Goal: Transaction & Acquisition: Subscribe to service/newsletter

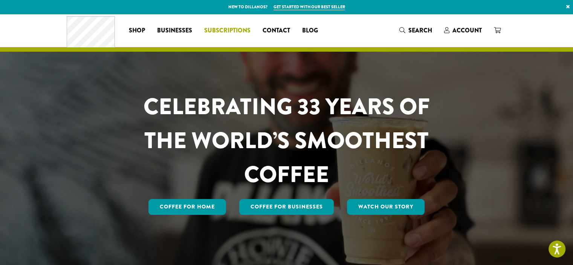
click at [232, 27] on span "Subscriptions" at bounding box center [227, 30] width 46 height 9
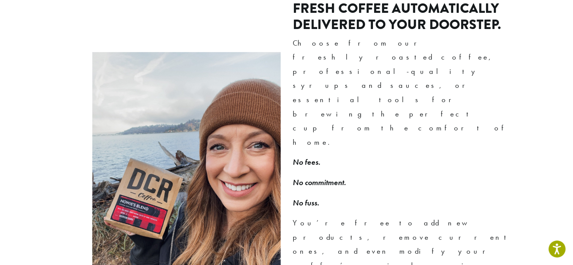
scroll to position [527, 0]
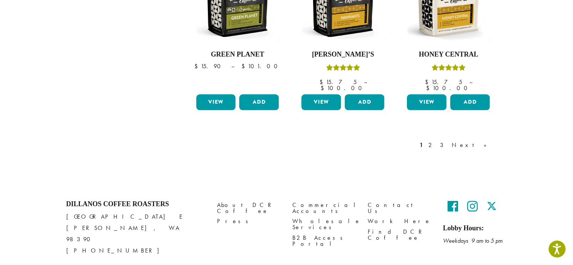
scroll to position [699, 0]
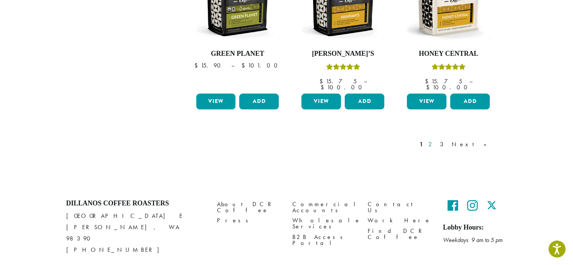
click at [436, 140] on link "2" at bounding box center [431, 144] width 9 height 9
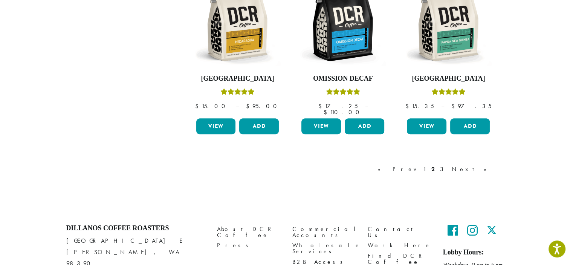
scroll to position [687, 0]
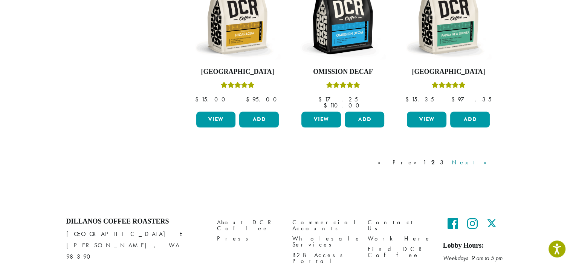
click at [481, 158] on link "Next »" at bounding box center [471, 162] width 43 height 9
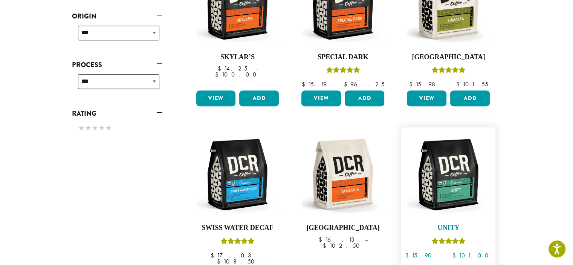
scroll to position [235, 0]
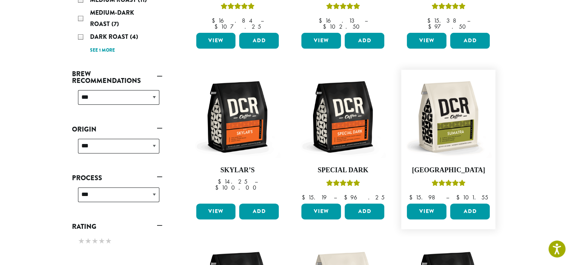
click at [427, 203] on link "View" at bounding box center [427, 211] width 40 height 16
click at [424, 203] on link "View" at bounding box center [427, 211] width 40 height 16
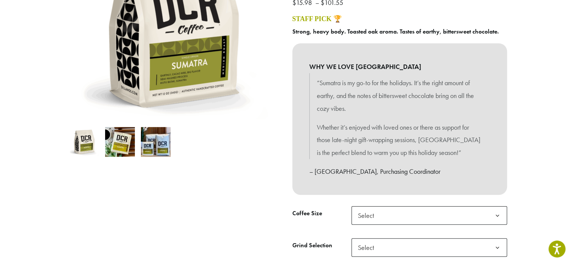
scroll to position [226, 0]
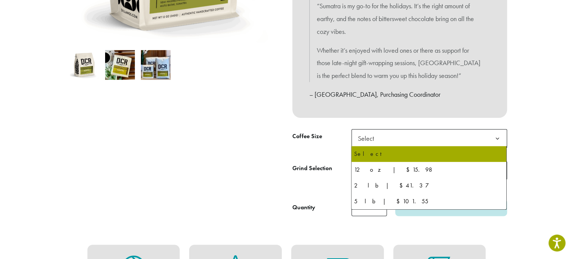
click at [433, 141] on span "Select" at bounding box center [429, 138] width 156 height 18
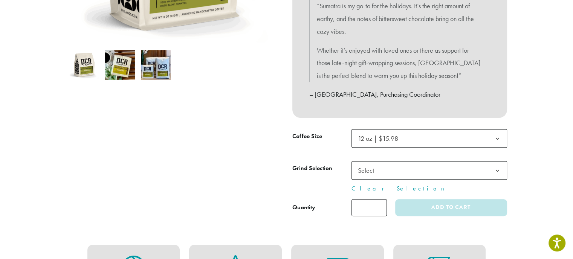
click at [412, 172] on span "Select" at bounding box center [429, 170] width 156 height 18
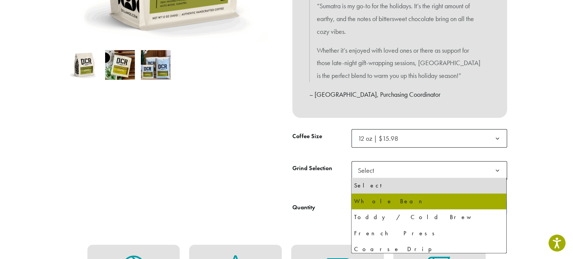
select select "*********"
select select "**********"
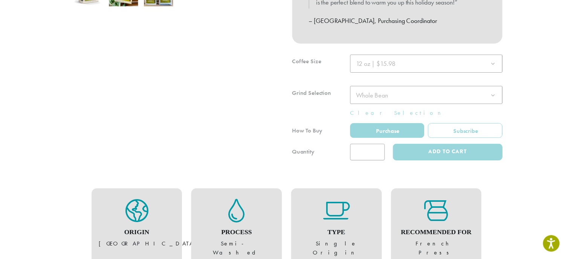
scroll to position [301, 0]
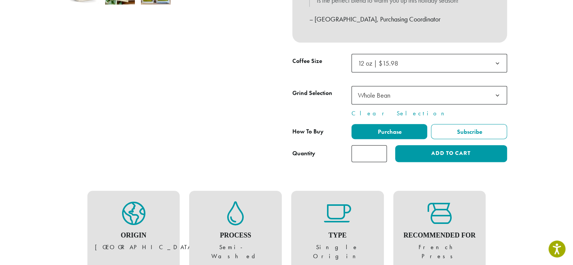
click at [464, 132] on span "Subscribe" at bounding box center [469, 132] width 26 height 8
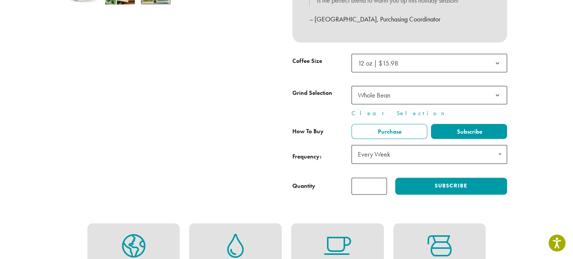
click at [437, 159] on span "Every Week" at bounding box center [429, 154] width 156 height 19
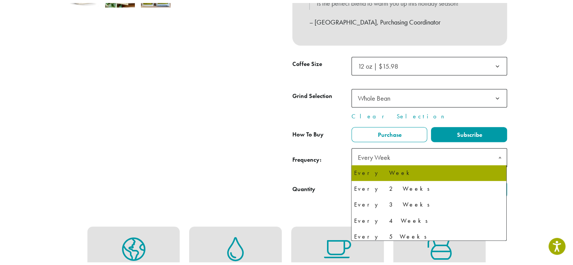
scroll to position [20, 0]
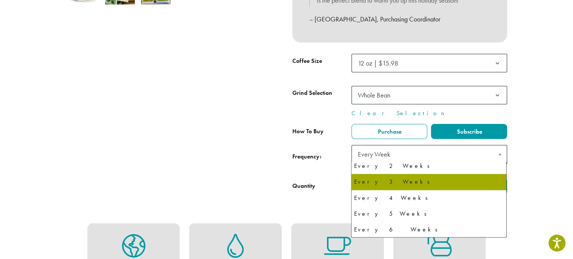
select select "******"
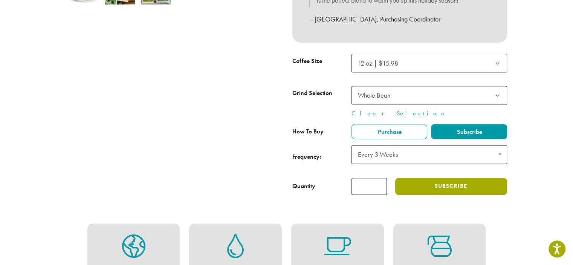
click at [418, 181] on button "Subscribe" at bounding box center [450, 186] width 111 height 17
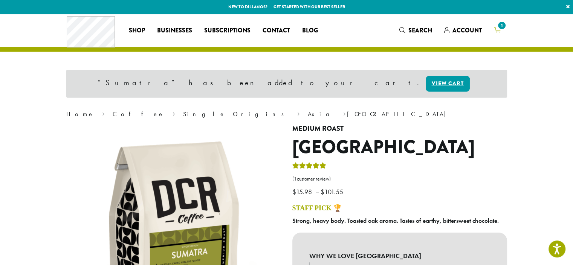
click at [495, 31] on icon "1" at bounding box center [497, 30] width 7 height 6
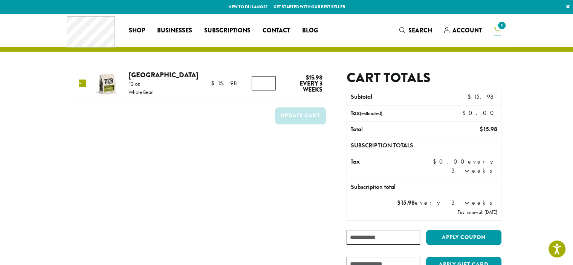
click at [82, 82] on link "×" at bounding box center [83, 83] width 8 height 8
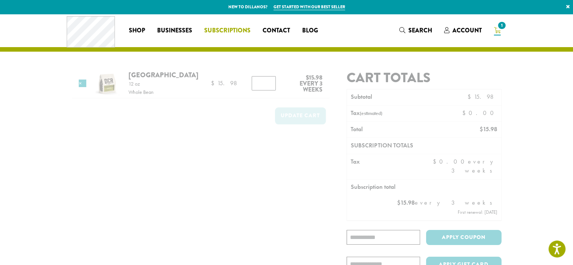
click at [221, 29] on span "Subscriptions" at bounding box center [227, 30] width 46 height 9
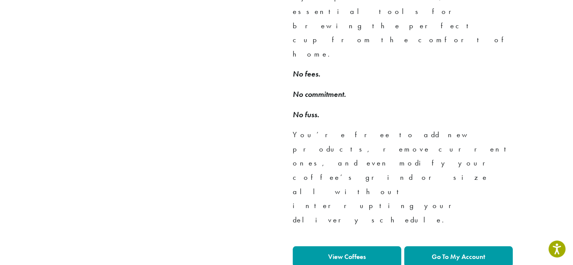
scroll to position [603, 0]
